Goal: Find contact information: Find contact information

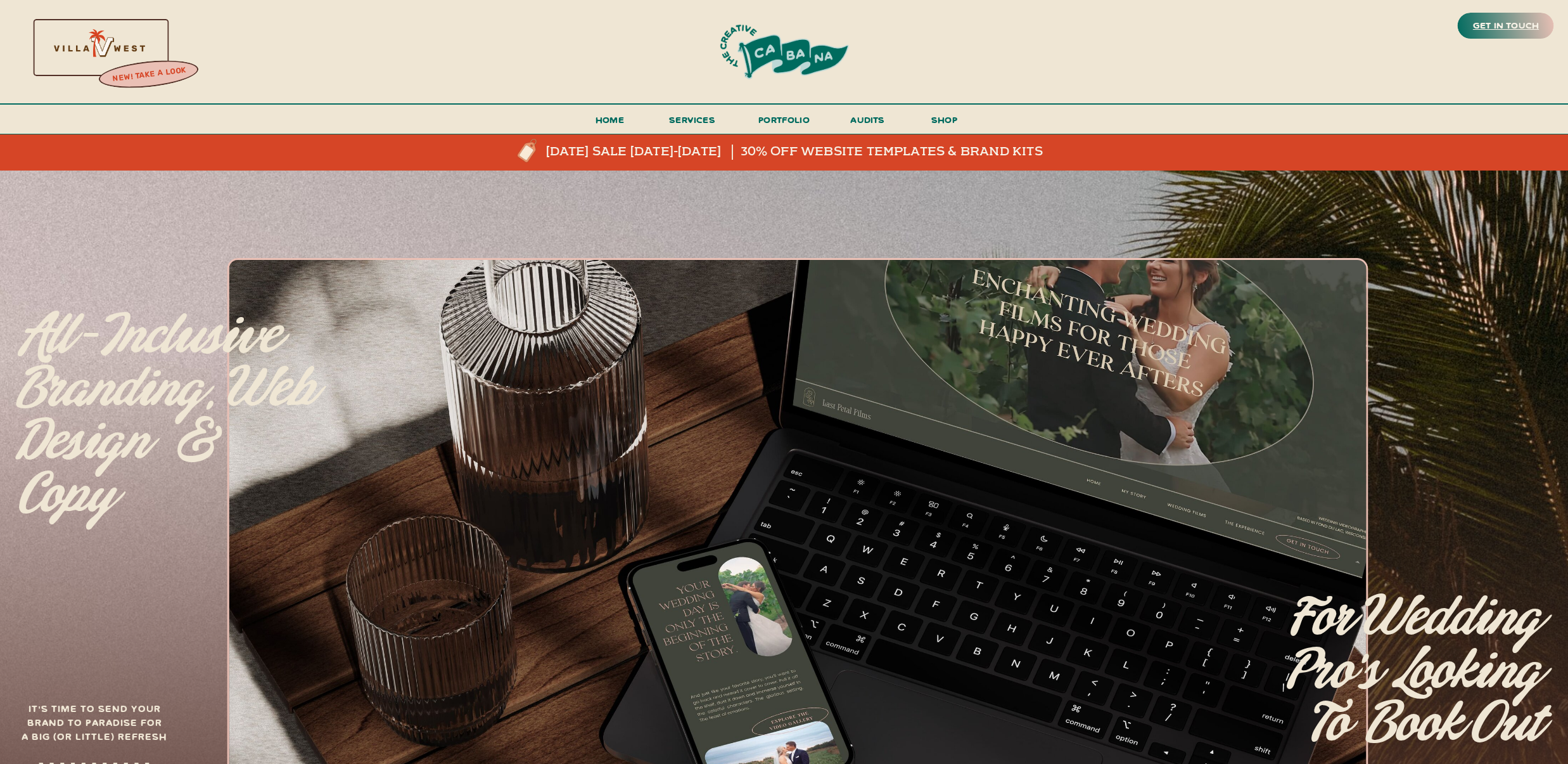
click at [1487, 30] on h3 "get in touch" at bounding box center [1506, 26] width 71 height 18
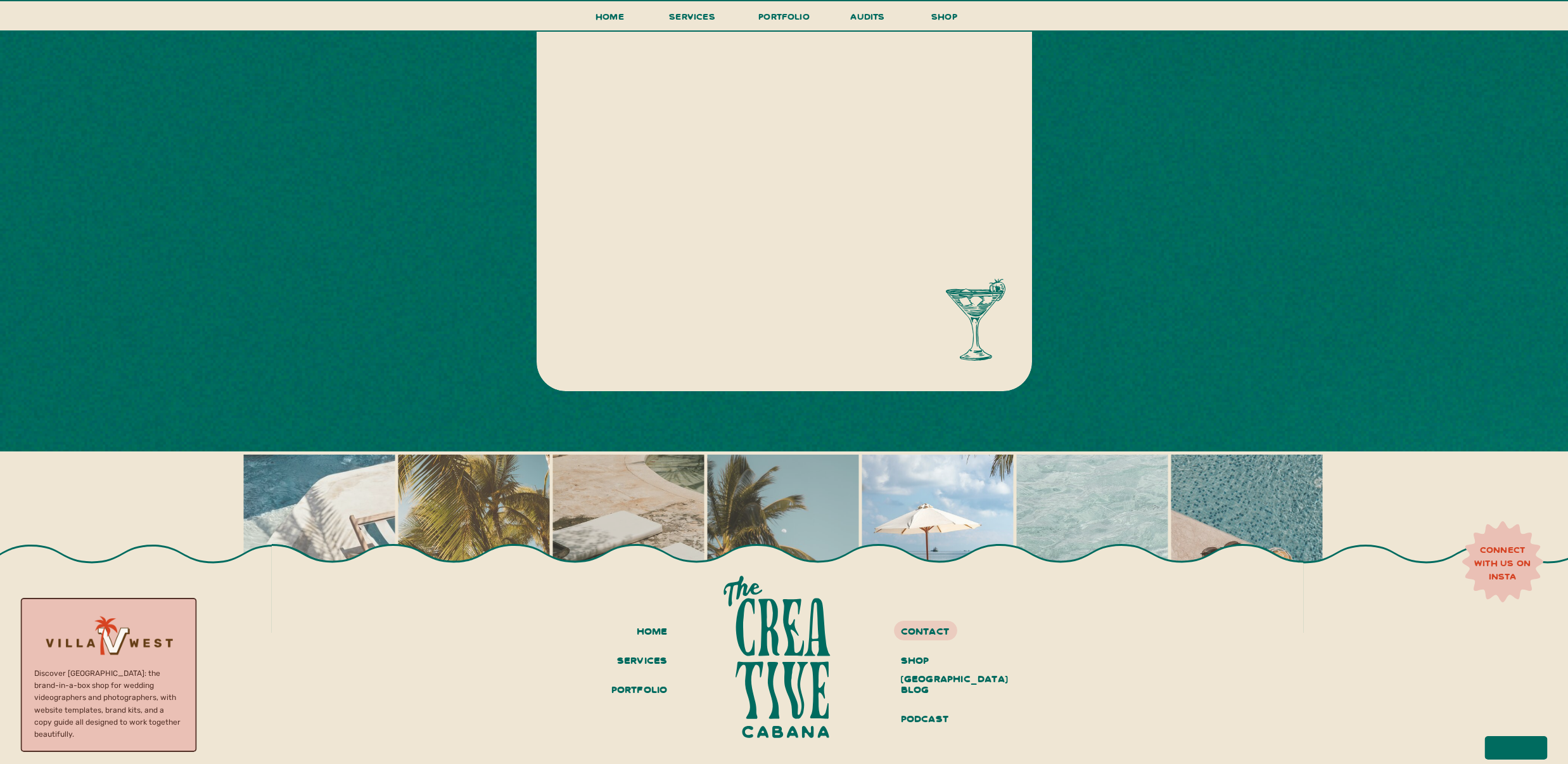
scroll to position [606, 0]
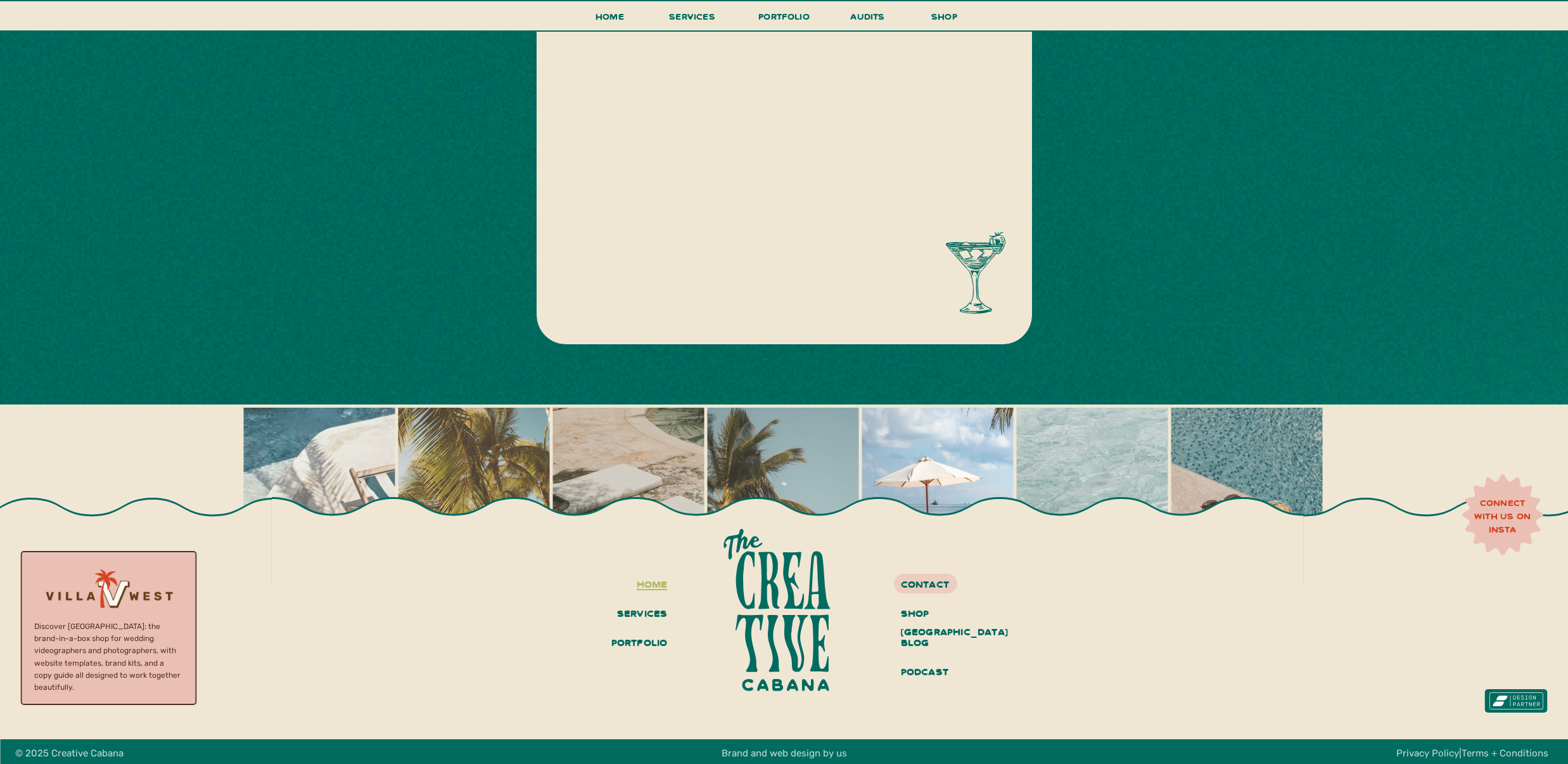
click at [645, 582] on h3 "home" at bounding box center [640, 584] width 55 height 22
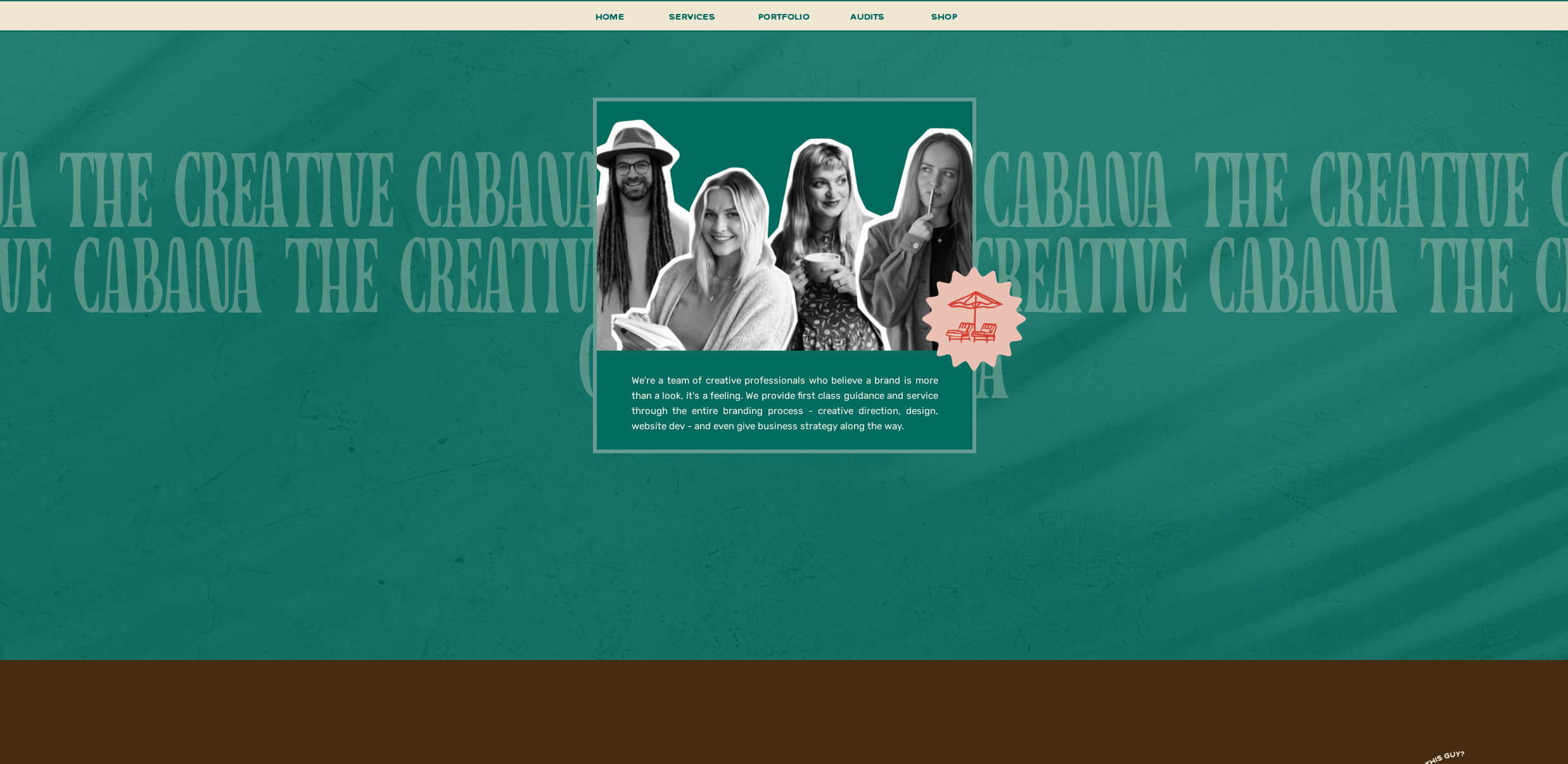
scroll to position [2805, 0]
